Goal: Information Seeking & Learning: Find specific page/section

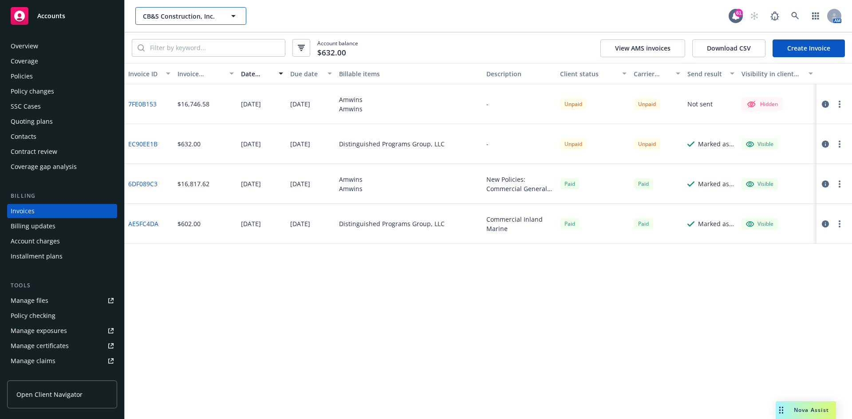
click at [187, 22] on button "CB&S Construction, Inc." at bounding box center [190, 16] width 111 height 18
type input "arec"
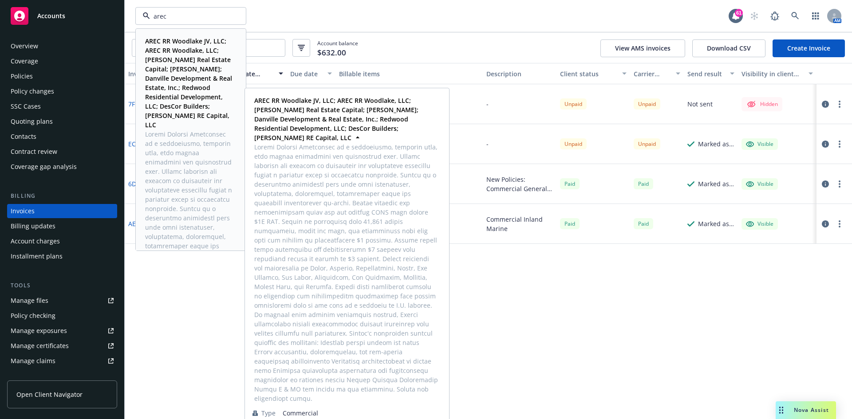
click at [186, 55] on strong "AREC RR Woodlake JV, LLC; AREC RR Woodlake, LLC; [PERSON_NAME] Real Estate Capi…" at bounding box center [188, 83] width 87 height 92
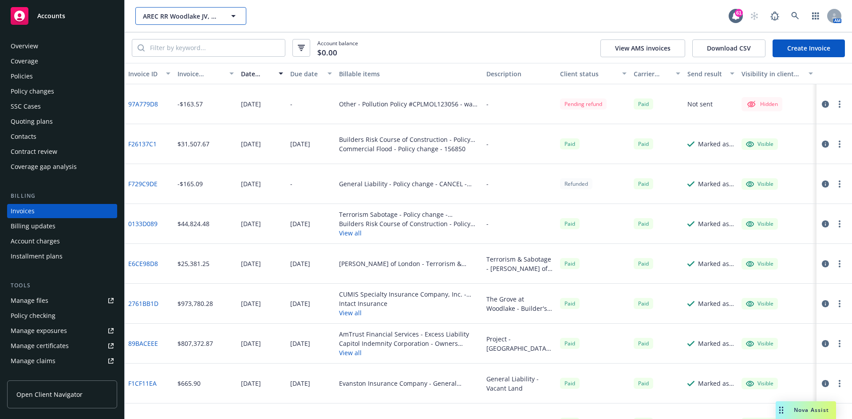
click at [212, 12] on span "AREC RR Woodlake JV, LLC; AREC RR Woodlake, LLC; [PERSON_NAME] Real Estate Capi…" at bounding box center [181, 16] width 77 height 9
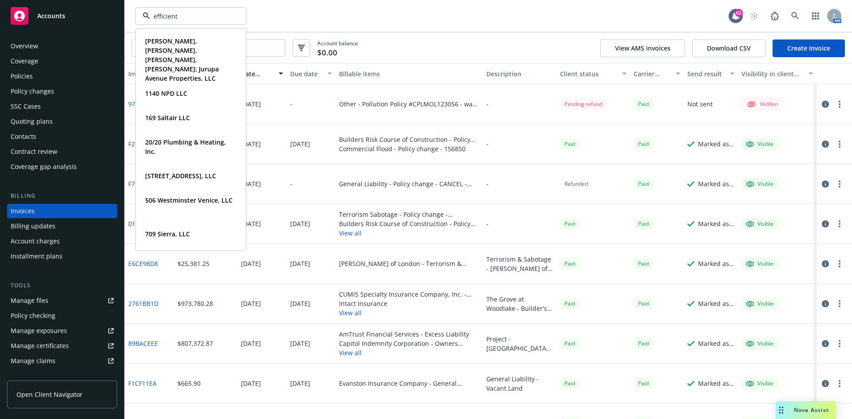
type input "efficient"
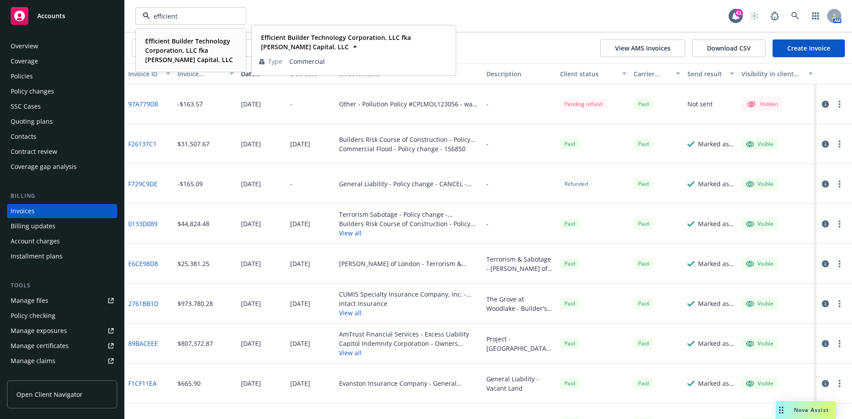
click at [205, 47] on strong "Efficient Builder Technology Corporation, LLC fka [PERSON_NAME] Capital, LLC" at bounding box center [189, 50] width 88 height 27
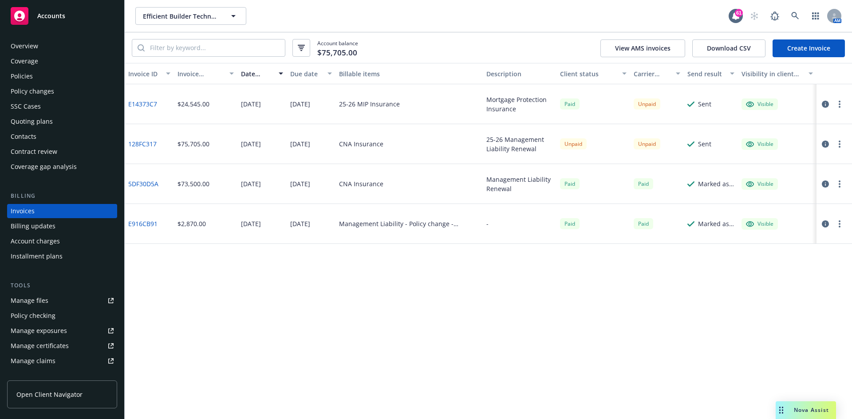
click at [33, 75] on div "Policies" at bounding box center [62, 76] width 103 height 14
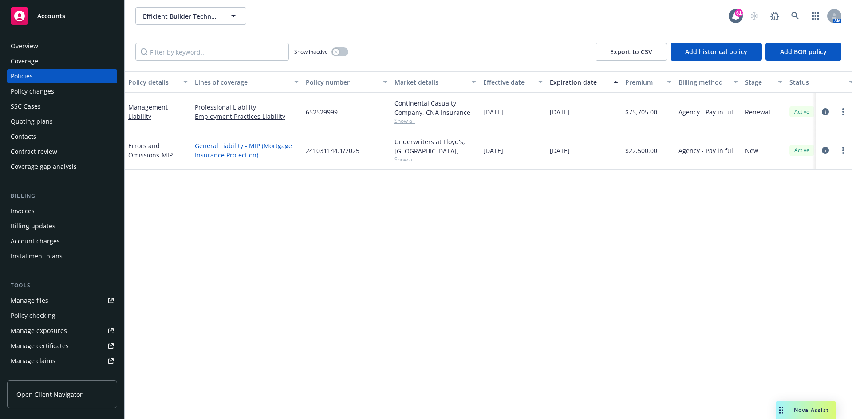
click at [211, 145] on link "General Liability - MIP (Mortgage Insurance Protection)" at bounding box center [247, 150] width 104 height 19
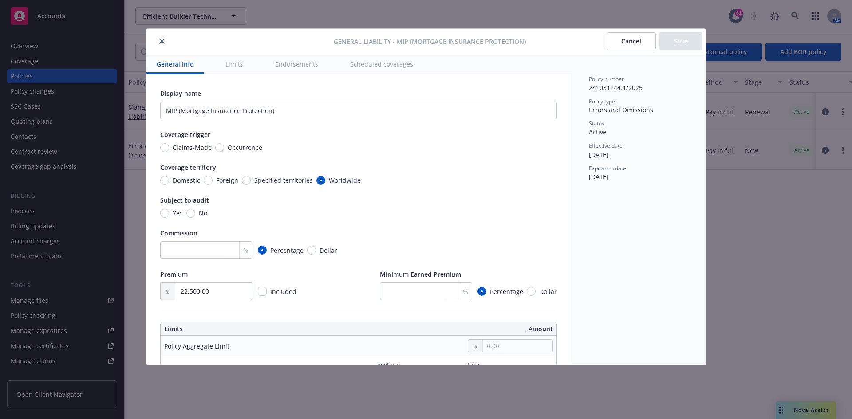
click at [162, 40] on icon "close" at bounding box center [161, 41] width 5 height 5
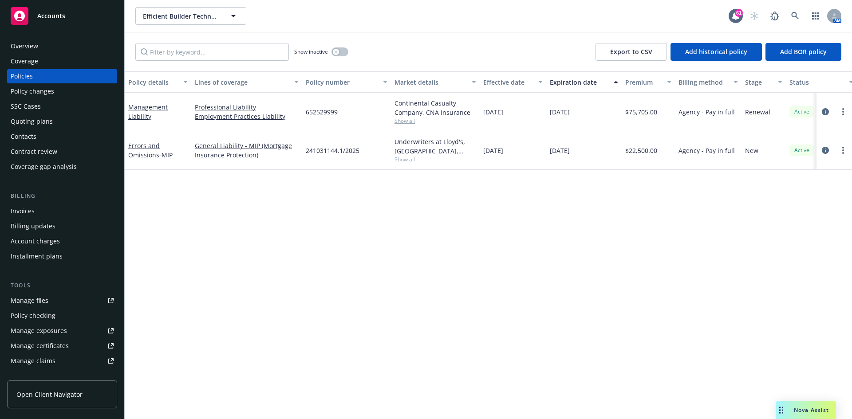
click at [159, 148] on div "Errors and Omissions - MIP" at bounding box center [157, 150] width 59 height 19
click at [144, 153] on link "Errors and Omissions - MIP" at bounding box center [150, 150] width 44 height 18
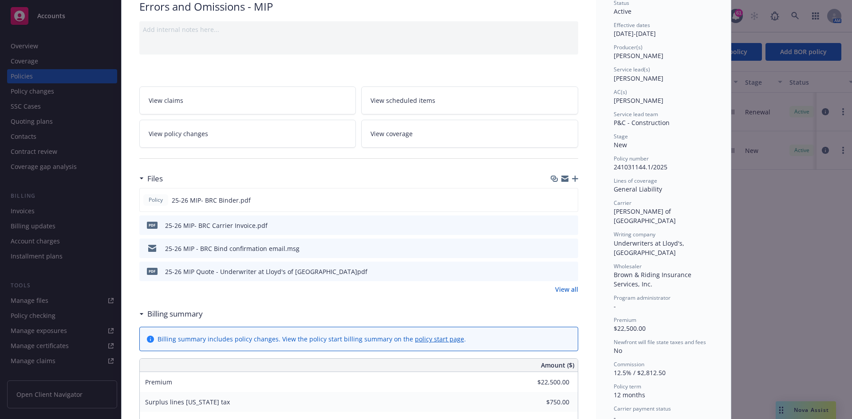
scroll to position [89, 0]
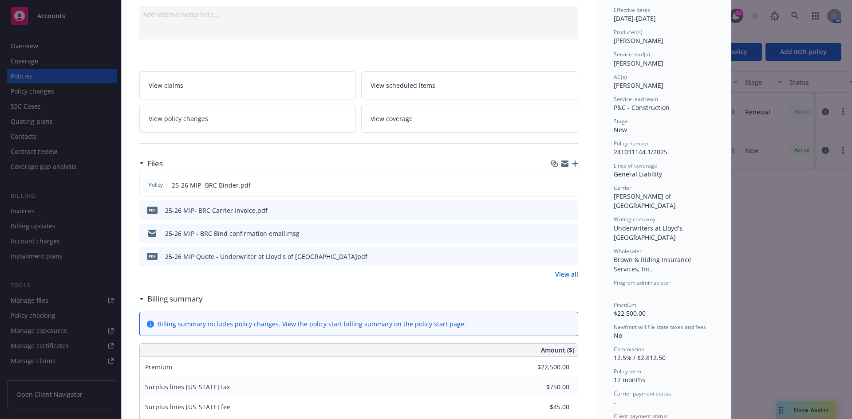
click at [39, 205] on div "Policy Errors and Omissions - MIP Add internal notes here... View claims View s…" at bounding box center [426, 209] width 852 height 419
click at [30, 210] on div "Policy Errors and Omissions - MIP Add internal notes here... View claims View s…" at bounding box center [426, 209] width 852 height 419
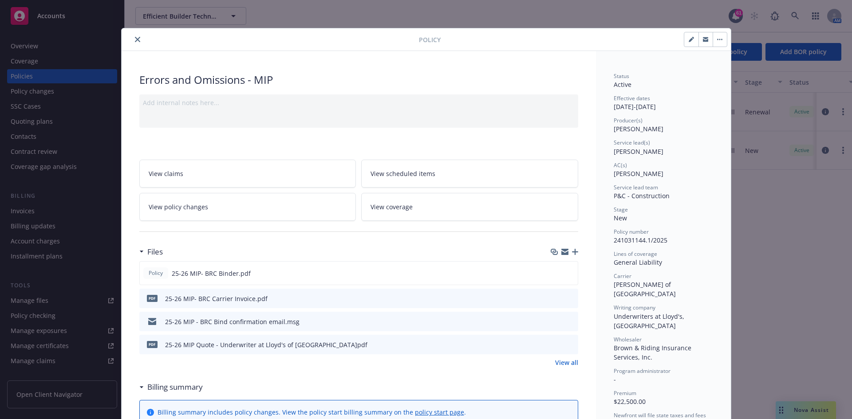
scroll to position [0, 0]
click at [135, 39] on icon "close" at bounding box center [137, 39] width 5 height 5
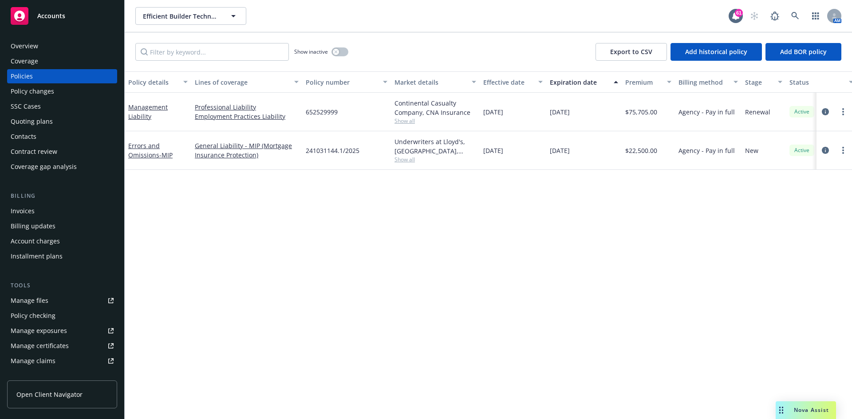
click at [34, 210] on div "Invoices" at bounding box center [23, 211] width 24 height 14
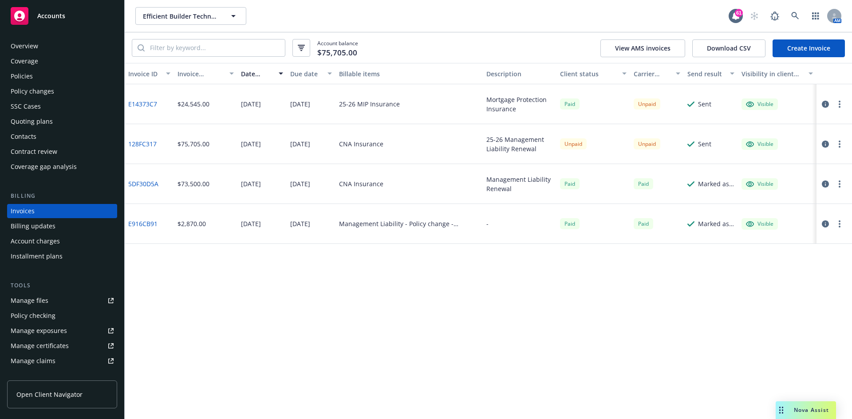
click at [30, 81] on div "Policies" at bounding box center [22, 76] width 22 height 14
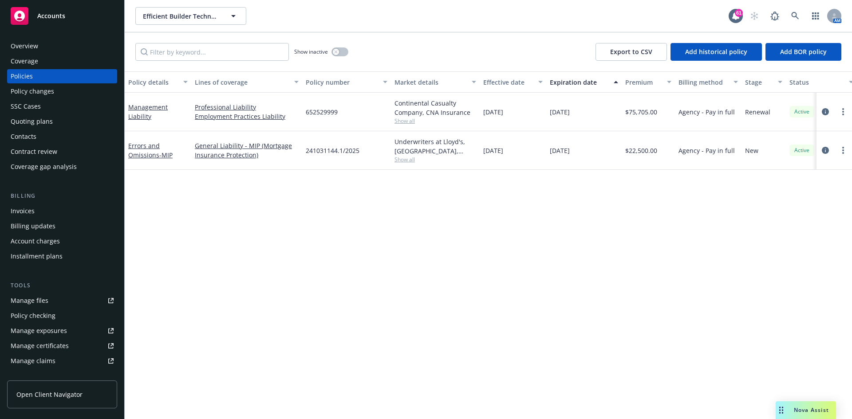
click at [26, 36] on div "Overview Coverage Policies Policy changes SSC Cases Quoting plans Contacts Cont…" at bounding box center [62, 223] width 124 height 391
click at [30, 47] on div "Overview" at bounding box center [24, 46] width 27 height 14
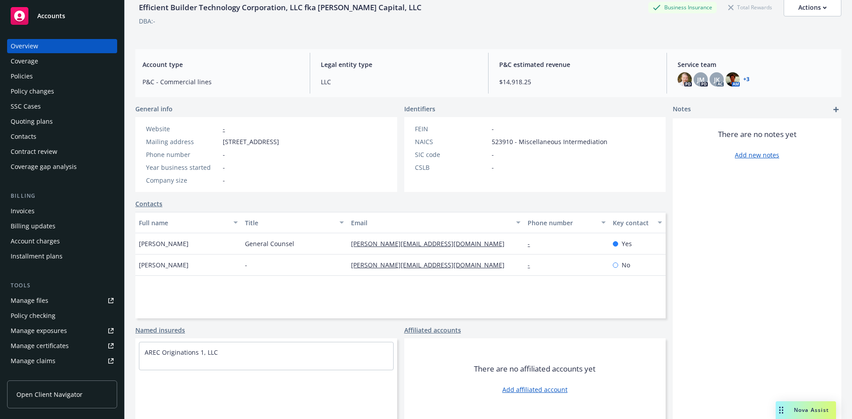
scroll to position [45, 0]
